Goal: Transaction & Acquisition: Subscribe to service/newsletter

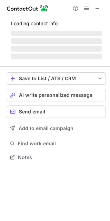
scroll to position [153, 110]
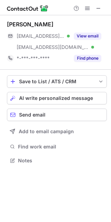
scroll to position [155, 111]
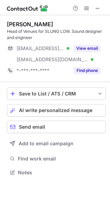
scroll to position [168, 110]
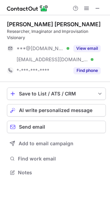
scroll to position [168, 110]
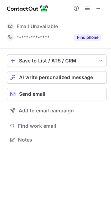
scroll to position [153, 111]
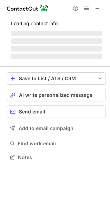
scroll to position [157, 110]
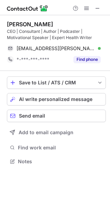
scroll to position [157, 110]
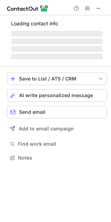
scroll to position [3, 3]
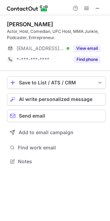
scroll to position [157, 110]
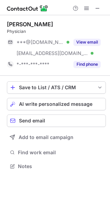
scroll to position [161, 110]
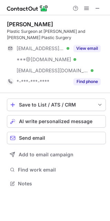
scroll to position [179, 110]
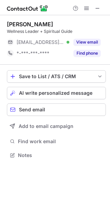
scroll to position [150, 110]
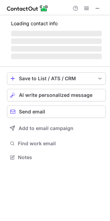
scroll to position [179, 110]
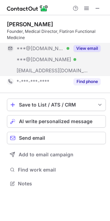
click at [80, 47] on button "View email" at bounding box center [87, 48] width 27 height 7
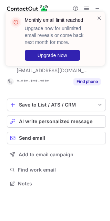
click at [94, 18] on div "Monthly email limit reached Upgrade now for unlimited email reveals or come bac…" at bounding box center [60, 39] width 70 height 44
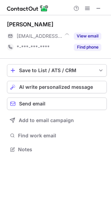
scroll to position [3, 3]
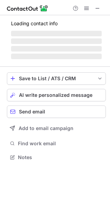
scroll to position [157, 110]
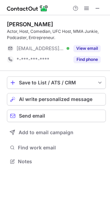
scroll to position [157, 110]
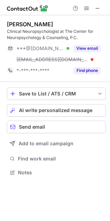
scroll to position [168, 110]
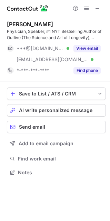
scroll to position [168, 110]
